Goal: Task Accomplishment & Management: Manage account settings

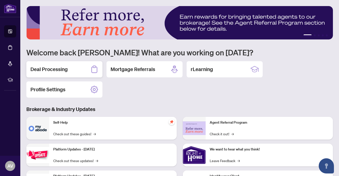
click at [44, 68] on h2 "Deal Processing" at bounding box center [48, 69] width 37 height 7
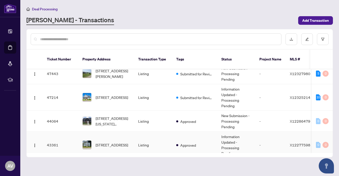
scroll to position [73, 0]
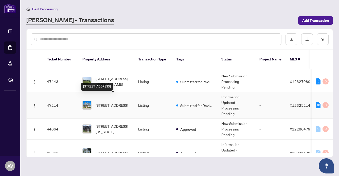
click at [111, 103] on span "[STREET_ADDRESS]" at bounding box center [112, 106] width 32 height 6
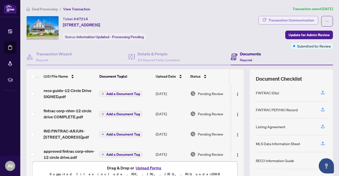
click at [285, 19] on div "Transaction Communication" at bounding box center [292, 20] width 46 height 8
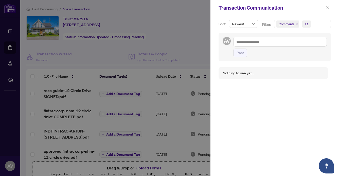
click at [287, 25] on span "Comments" at bounding box center [287, 24] width 16 height 5
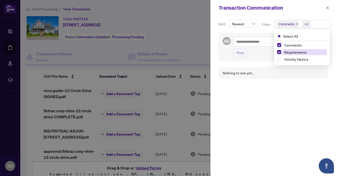
click at [290, 49] on span "Requirements" at bounding box center [304, 52] width 45 height 6
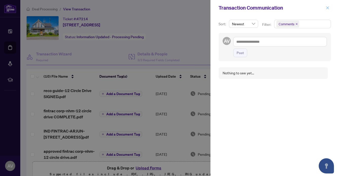
click at [327, 7] on icon "close" at bounding box center [328, 8] width 4 height 4
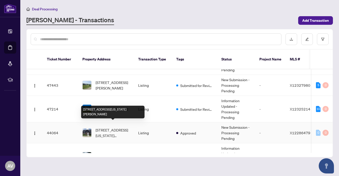
scroll to position [69, 0]
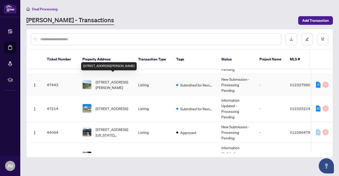
click at [110, 79] on span "[STREET_ADDRESS][PERSON_NAME]" at bounding box center [113, 84] width 34 height 11
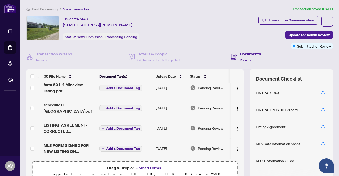
scroll to position [43, 0]
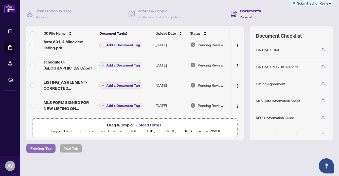
click at [38, 146] on span "Previous Tab" at bounding box center [40, 149] width 21 height 8
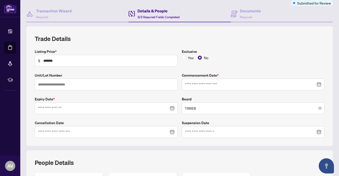
type input "**********"
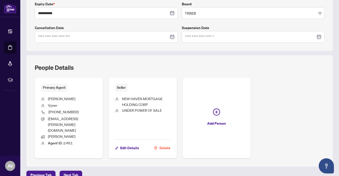
scroll to position [154, 0]
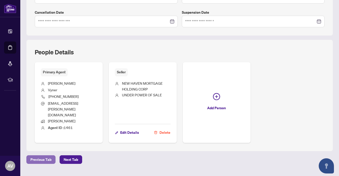
click at [34, 156] on span "Previous Tab" at bounding box center [40, 160] width 21 height 8
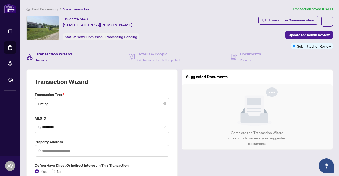
type input "**********"
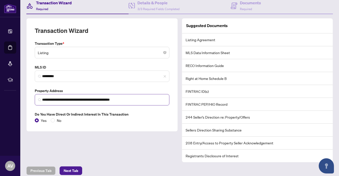
scroll to position [73, 0]
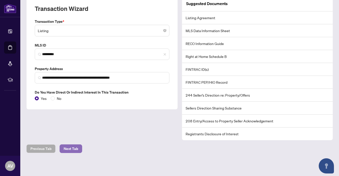
click at [68, 150] on span "Next Tab" at bounding box center [71, 149] width 14 height 8
